Goal: Obtain resource: Download file/media

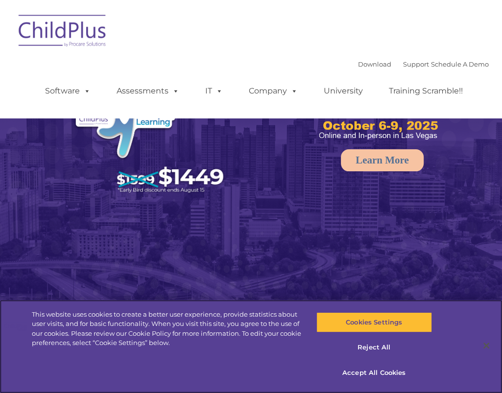
select select "MEDIUM"
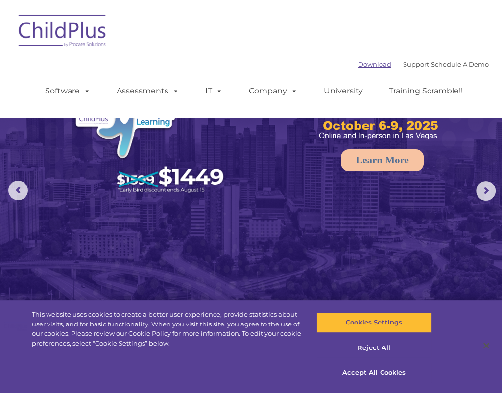
click at [358, 64] on link "Download" at bounding box center [374, 64] width 33 height 8
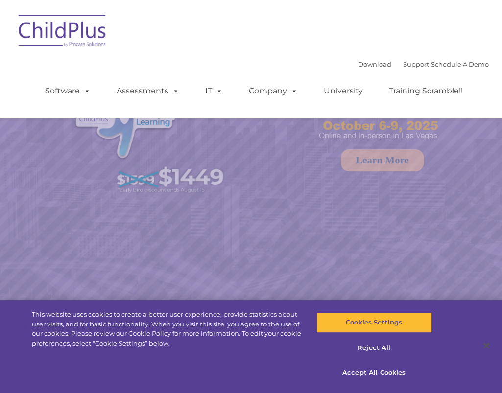
select select "MEDIUM"
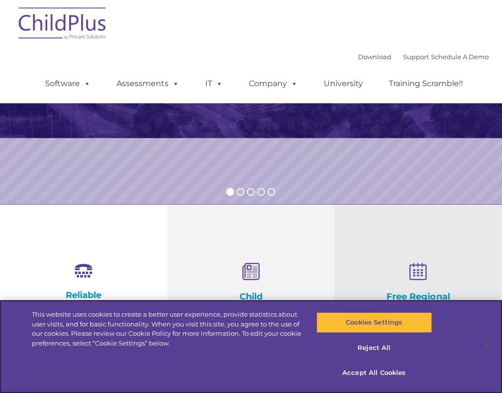
scroll to position [181, 0]
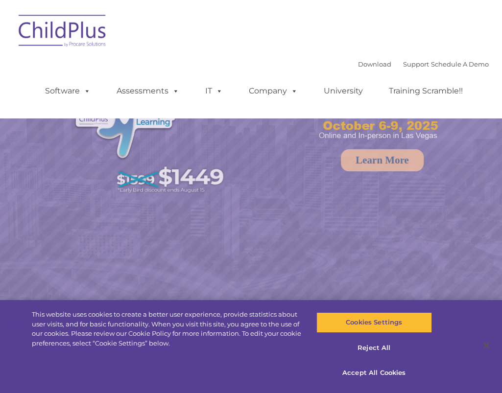
select select "MEDIUM"
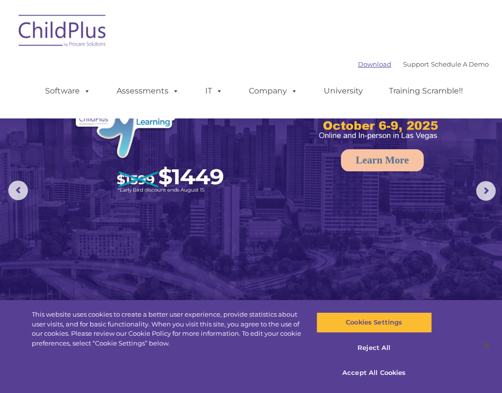
click at [364, 66] on link "Download" at bounding box center [374, 64] width 33 height 8
